Goal: Task Accomplishment & Management: Use online tool/utility

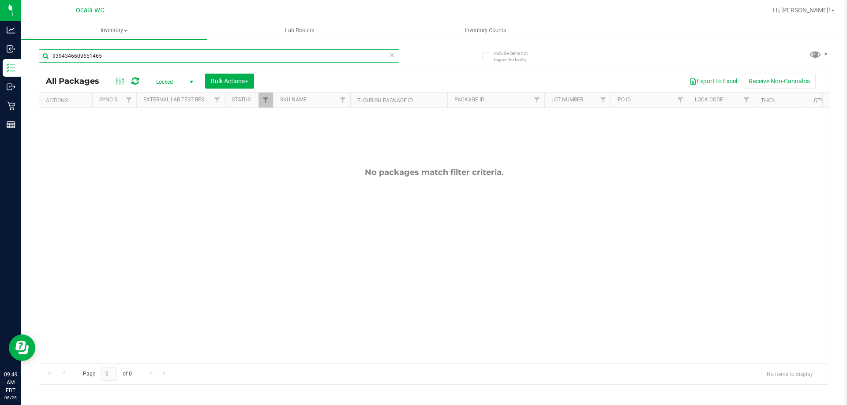
drag, startPoint x: 163, startPoint y: 62, endPoint x: 787, endPoint y: 423, distance: 720.8
click at [787, 405] on html "Analytics Inbound Inventory Outbound Retail Reports 09:49 AM EDT [DATE] 08/25 O…" at bounding box center [423, 202] width 847 height 405
click at [0, 0] on html "Analytics Inbound Inventory Outbound Retail Reports 09:49 AM EDT [DATE] 08/25 O…" at bounding box center [423, 202] width 847 height 405
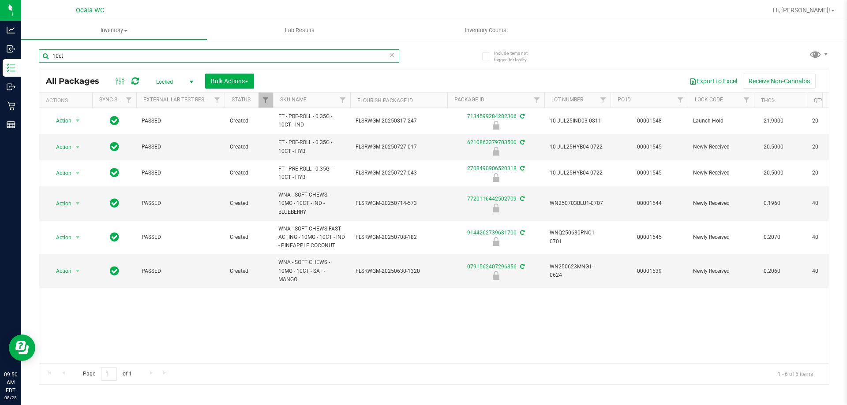
type input "10ct"
click at [159, 78] on span "Locked" at bounding box center [173, 82] width 49 height 12
click at [184, 134] on li "All" at bounding box center [173, 135] width 48 height 13
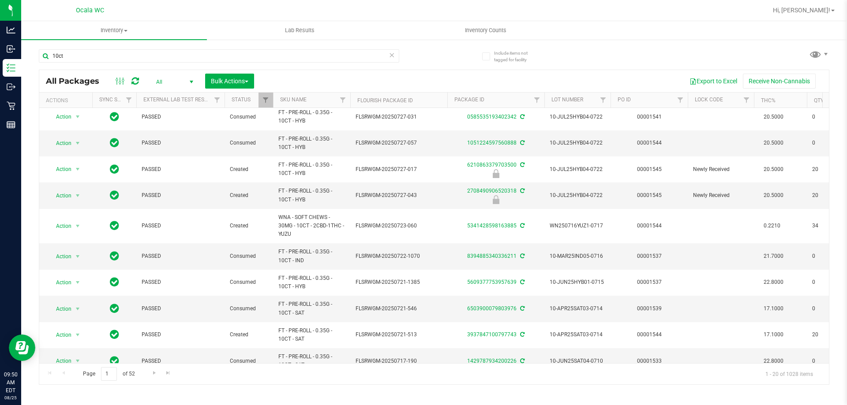
click at [161, 81] on span "All" at bounding box center [173, 82] width 49 height 12
click at [183, 94] on li "Active Only" at bounding box center [173, 96] width 48 height 13
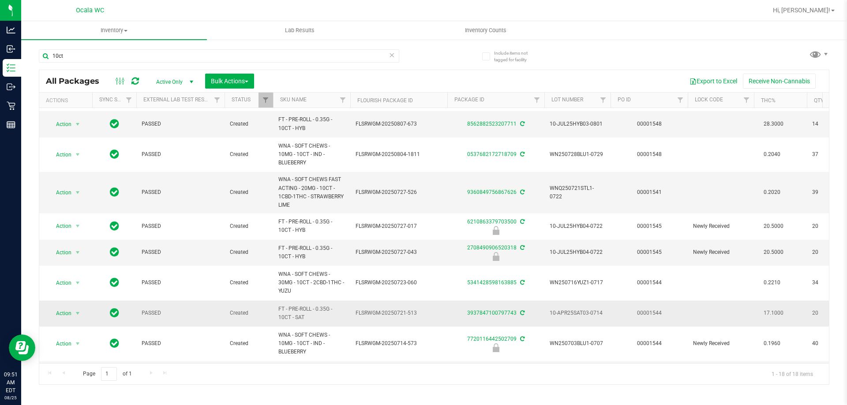
scroll to position [44, 0]
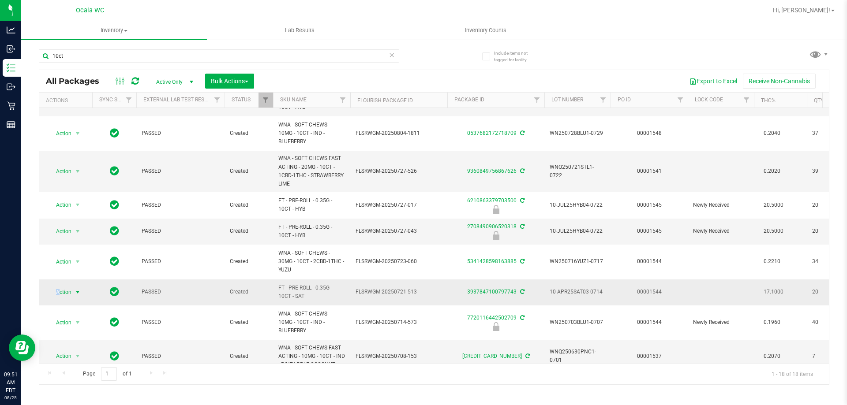
click at [58, 288] on span "Action" at bounding box center [60, 292] width 24 height 12
click at [100, 253] on li "Print package label" at bounding box center [83, 251] width 68 height 13
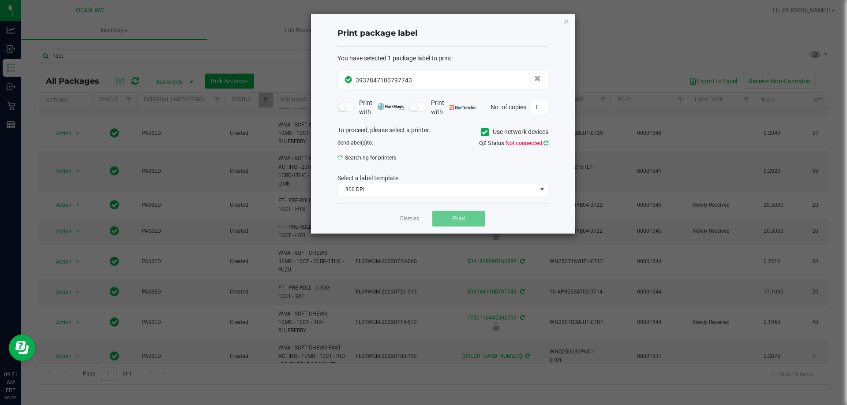
click at [544, 141] on icon at bounding box center [546, 143] width 5 height 6
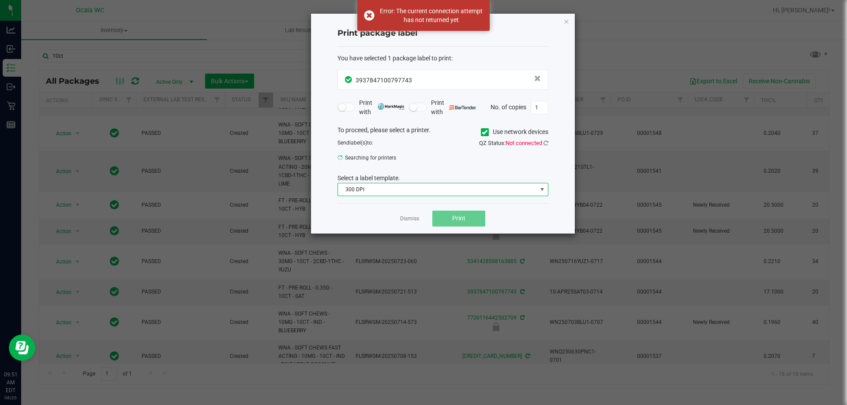
click at [417, 188] on span "300 DPI" at bounding box center [437, 190] width 199 height 12
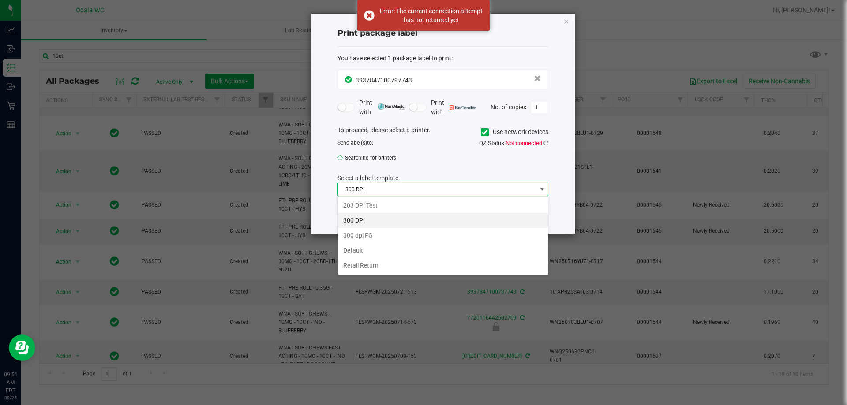
scroll to position [13, 211]
click at [430, 250] on li "Default" at bounding box center [443, 250] width 210 height 15
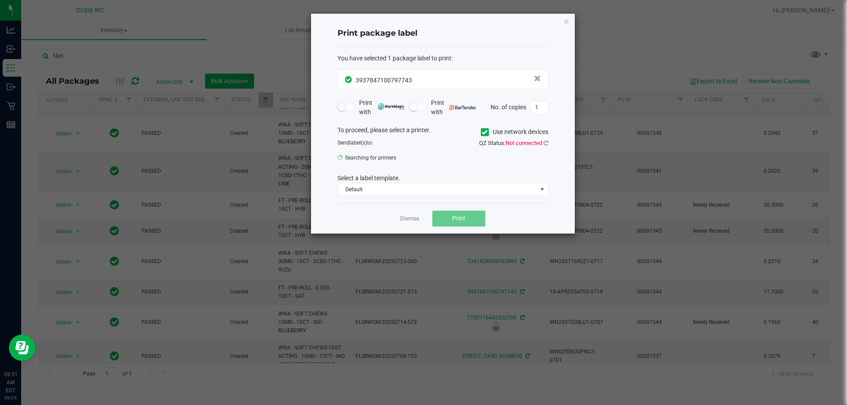
drag, startPoint x: 430, startPoint y: 250, endPoint x: 379, endPoint y: 208, distance: 66.2
click at [379, 208] on div "Dismiss Print" at bounding box center [443, 218] width 211 height 30
click at [546, 146] on icon at bounding box center [546, 143] width 5 height 6
click at [417, 158] on span "PRODUCT LABEL - 300dpi" at bounding box center [437, 160] width 199 height 12
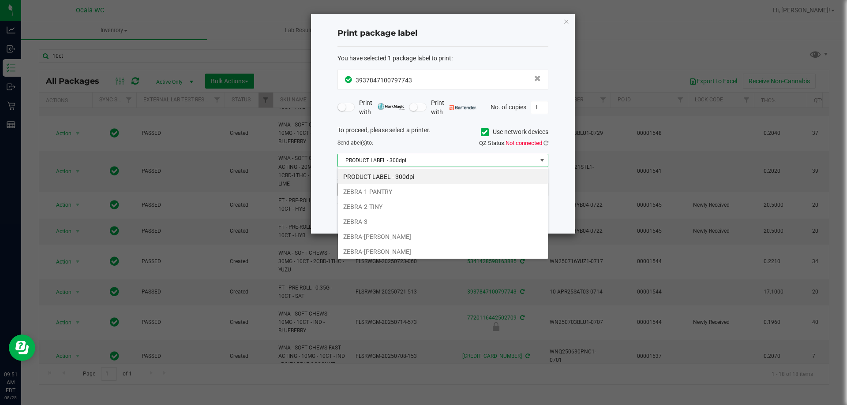
click at [430, 190] on li "ZEBRA-1-PANTRY" at bounding box center [443, 191] width 210 height 15
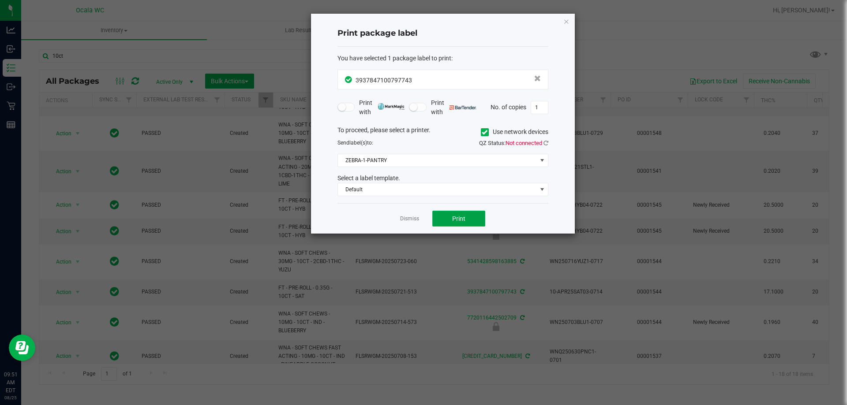
click at [468, 225] on button "Print" at bounding box center [458, 219] width 53 height 16
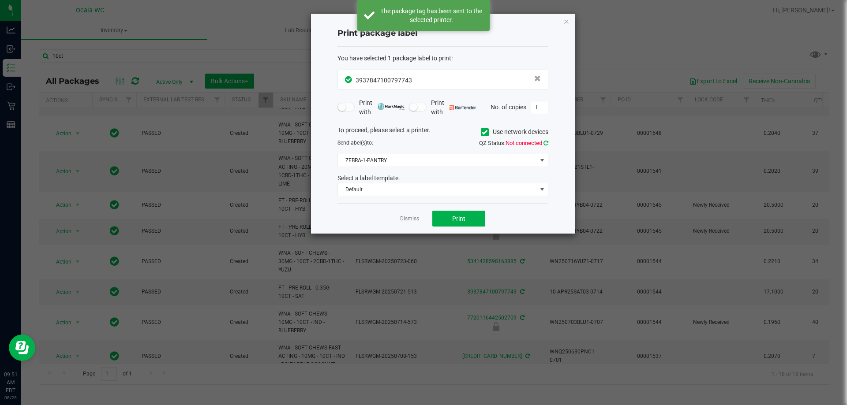
click at [544, 146] on icon at bounding box center [546, 143] width 5 height 6
click at [413, 221] on link "Dismiss" at bounding box center [409, 219] width 19 height 8
